Goal: Navigation & Orientation: Find specific page/section

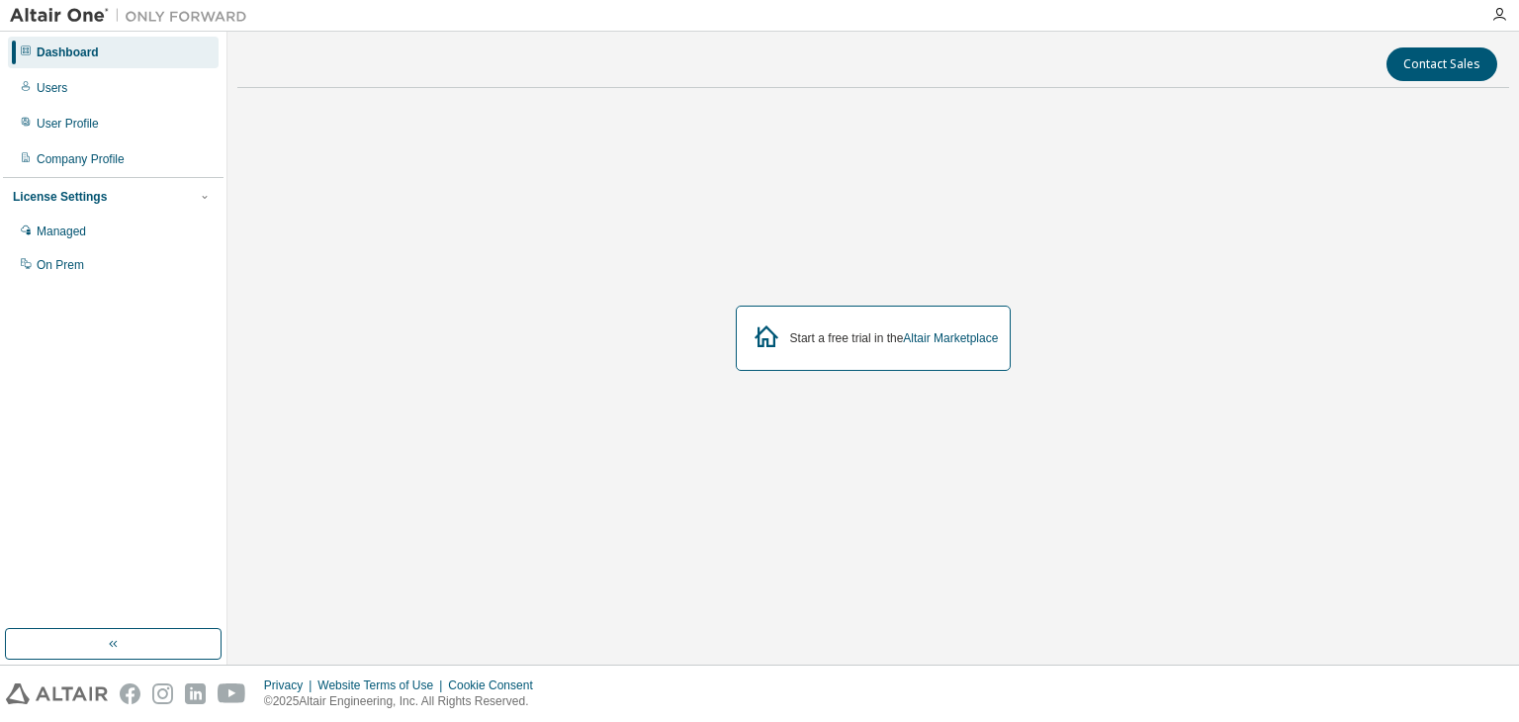
click at [803, 352] on div "Start a free trial in the Altair Marketplace" at bounding box center [874, 338] width 276 height 65
click at [139, 51] on div "Dashboard" at bounding box center [113, 53] width 211 height 32
